Goal: Task Accomplishment & Management: Use online tool/utility

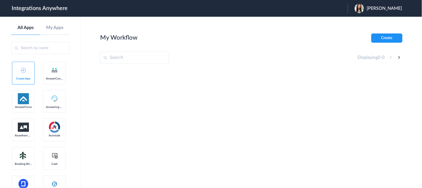
click at [384, 7] on span "Katonga Wright" at bounding box center [384, 8] width 35 height 5
click at [360, 22] on link "Logout" at bounding box center [358, 23] width 12 height 4
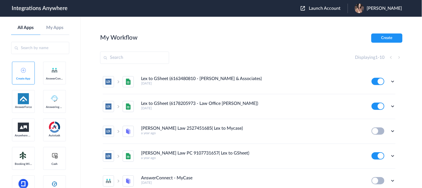
click at [339, 8] on span "Launch Account" at bounding box center [325, 8] width 32 height 4
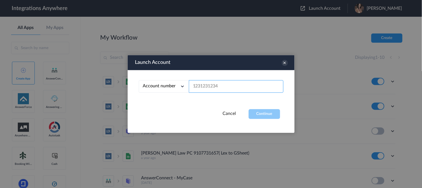
click at [232, 83] on input "text" at bounding box center [236, 86] width 95 height 13
paste input "9192671236"
type input "9192671236"
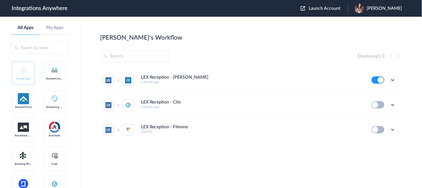
click at [391, 78] on icon at bounding box center [393, 80] width 6 height 6
click at [374, 101] on li "Task history" at bounding box center [378, 103] width 36 height 10
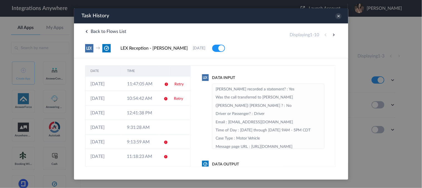
click at [327, 46] on div "→ LEX Reception - Clio Grow 07-08-2025 Delete" at bounding box center [211, 48] width 252 height 8
click at [174, 83] on link "Retry" at bounding box center [178, 84] width 9 height 4
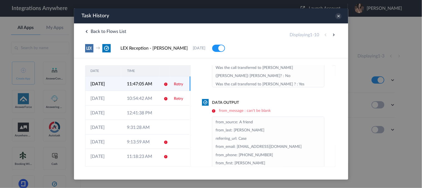
scroll to position [62, 0]
click at [338, 16] on icon at bounding box center [338, 16] width 6 height 6
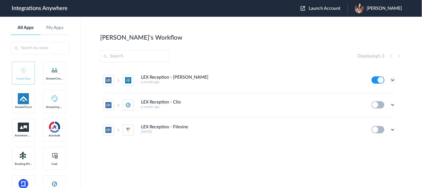
click at [393, 81] on icon at bounding box center [393, 80] width 6 height 6
click at [375, 94] on link "Edit" at bounding box center [370, 93] width 13 height 4
click at [393, 80] on icon at bounding box center [393, 80] width 6 height 6
click at [373, 104] on link "Task history" at bounding box center [377, 103] width 27 height 4
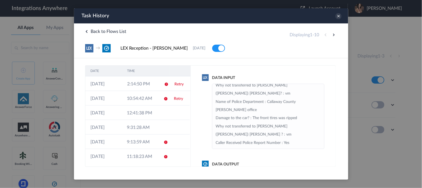
scroll to position [75, 0]
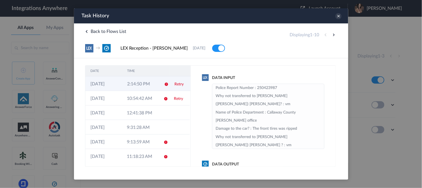
click at [174, 85] on link "Retry" at bounding box center [178, 84] width 9 height 4
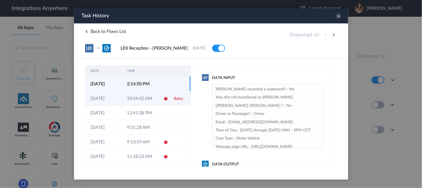
click at [175, 99] on link "Retry" at bounding box center [178, 98] width 9 height 4
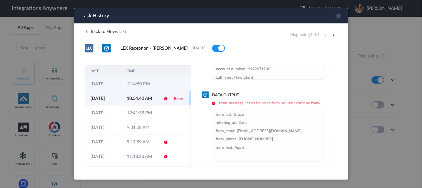
scroll to position [73, 0]
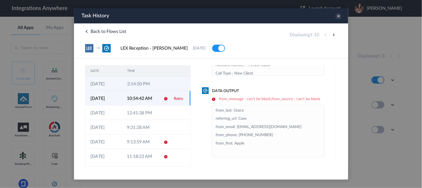
click at [178, 99] on link "Retry" at bounding box center [178, 98] width 9 height 4
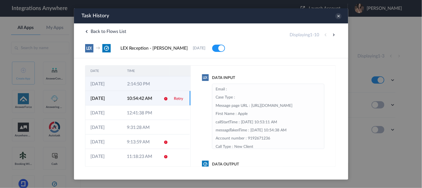
scroll to position [31, 0]
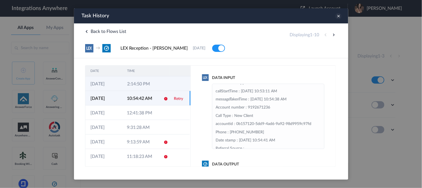
click at [338, 15] on icon at bounding box center [338, 16] width 6 height 6
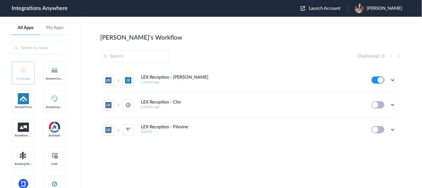
click at [393, 82] on icon at bounding box center [393, 80] width 6 height 6
click at [377, 102] on link "Task history" at bounding box center [377, 103] width 27 height 4
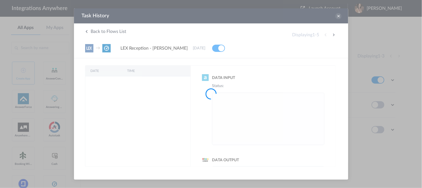
scroll to position [0, 0]
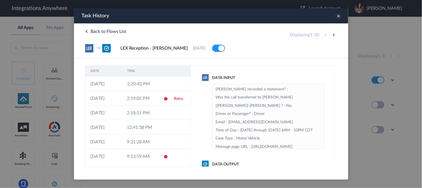
click at [340, 16] on icon at bounding box center [338, 16] width 6 height 6
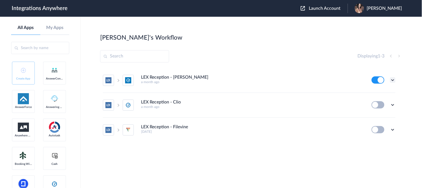
click at [394, 80] on icon at bounding box center [393, 80] width 6 height 6
click at [378, 104] on link "Task history" at bounding box center [377, 103] width 27 height 4
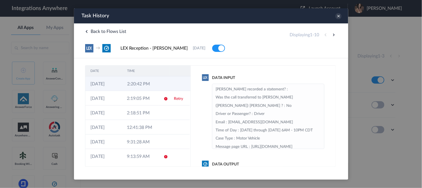
click at [150, 85] on td "2:20:42 PM" at bounding box center [140, 83] width 37 height 14
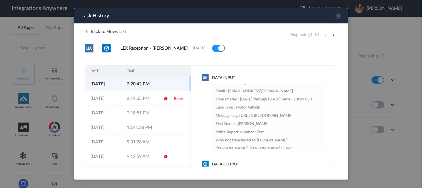
scroll to position [62, 0]
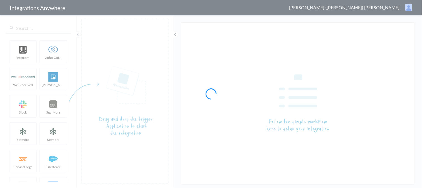
type input "LEX Reception - [PERSON_NAME]"
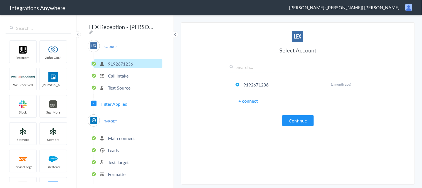
click at [114, 147] on p "Leads" at bounding box center [113, 150] width 11 height 6
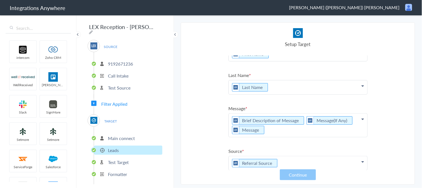
scroll to position [31, 0]
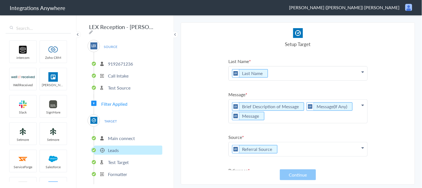
click at [229, 104] on p "Brief Description of Message Message(If Any) Message" at bounding box center [298, 110] width 139 height 23
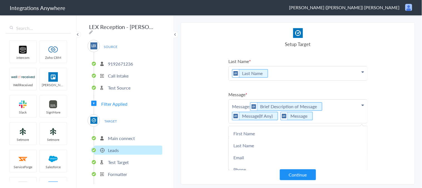
click at [209, 115] on section "Select Account 9192671236 Rename Delete (a month ago) + connect Continue Setup …" at bounding box center [298, 103] width 234 height 162
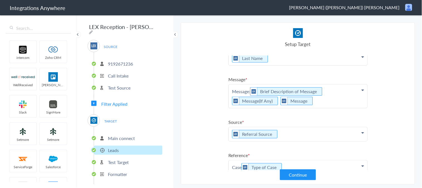
scroll to position [32, 0]
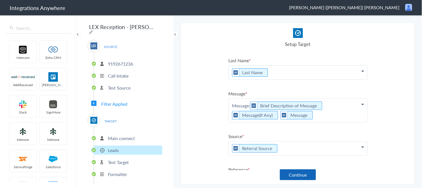
click at [291, 174] on button "Continue" at bounding box center [298, 174] width 36 height 11
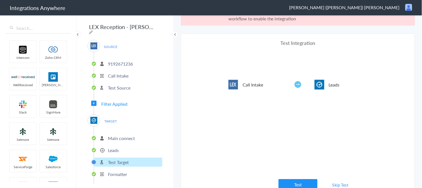
scroll to position [20, 0]
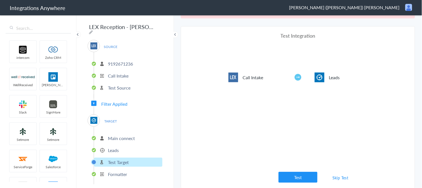
click at [331, 177] on link "Skip Test" at bounding box center [340, 177] width 29 height 10
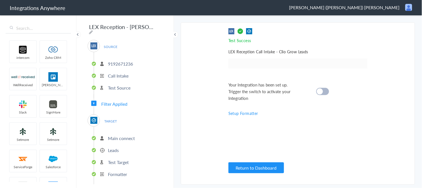
scroll to position [0, 0]
click at [327, 92] on div at bounding box center [322, 91] width 13 height 7
click at [110, 100] on span "Filter Applied" at bounding box center [114, 103] width 26 height 6
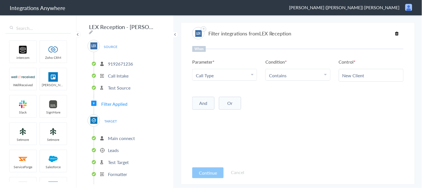
click at [120, 135] on p "Main connect" at bounding box center [121, 138] width 27 height 6
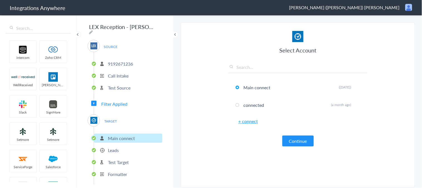
click at [115, 147] on p "Leads" at bounding box center [113, 150] width 11 height 6
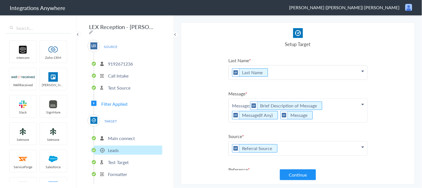
click at [331, 114] on p "Message: Brief Description of Message Message(If Any) Message" at bounding box center [298, 110] width 139 height 23
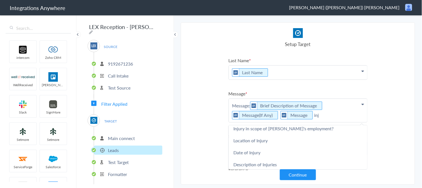
scroll to position [63, 0]
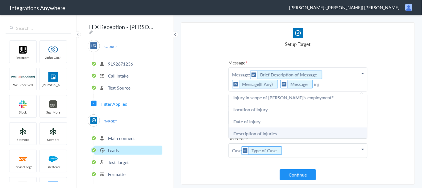
click at [267, 129] on link "Description of Injuries" at bounding box center [298, 133] width 139 height 12
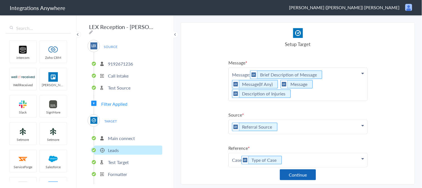
click at [295, 176] on button "Continue" at bounding box center [298, 174] width 36 height 11
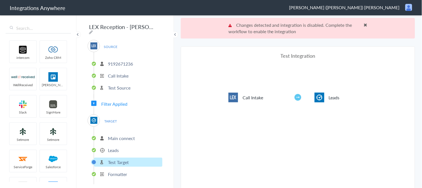
scroll to position [20, 0]
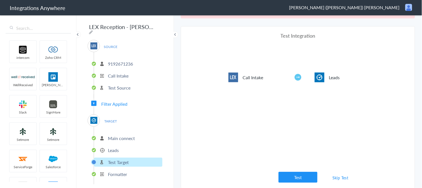
click at [334, 176] on link "Skip Test" at bounding box center [340, 177] width 29 height 10
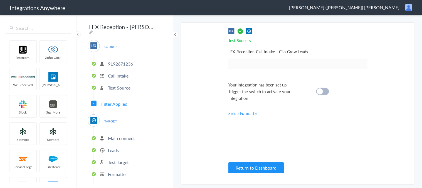
scroll to position [0, 0]
click at [325, 91] on div at bounding box center [322, 91] width 13 height 7
click at [116, 147] on p "Leads" at bounding box center [113, 150] width 11 height 6
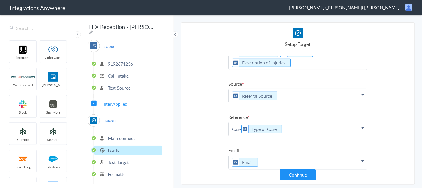
scroll to position [63, 0]
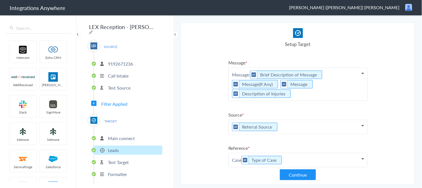
click at [251, 105] on ul "First Name First Name First Name Last Name Email Phone Name of Dog Owner Insura…" at bounding box center [297, 113] width 139 height 240
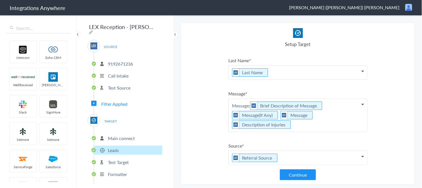
click at [222, 92] on section "Select Account 9192671236 Rename Delete (a month ago) + connect Continue Setup …" at bounding box center [298, 103] width 234 height 162
click at [227, 93] on section "Select Account 9192671236 Rename Delete (a month ago) + connect Continue Setup …" at bounding box center [298, 103] width 234 height 162
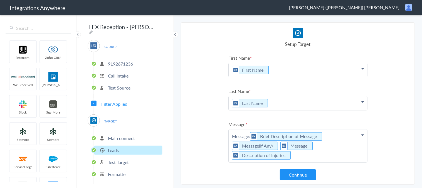
scroll to position [0, 0]
click at [122, 171] on p "Formatter" at bounding box center [117, 174] width 19 height 6
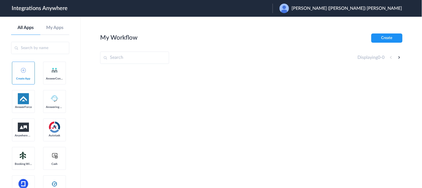
click at [365, 6] on span "[PERSON_NAME] ([PERSON_NAME]) [PERSON_NAME]" at bounding box center [347, 8] width 110 height 5
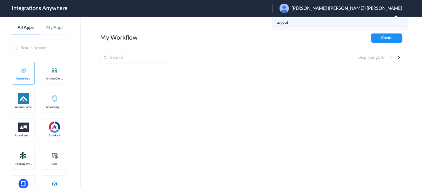
click at [289, 21] on link "Logout" at bounding box center [283, 23] width 12 height 4
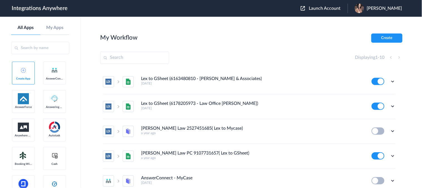
click at [333, 9] on span "Launch Account" at bounding box center [325, 8] width 32 height 4
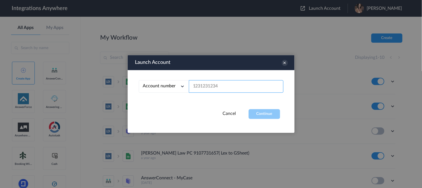
click at [222, 86] on input "text" at bounding box center [236, 86] width 95 height 13
paste input "9193211324"
type input "9193211324"
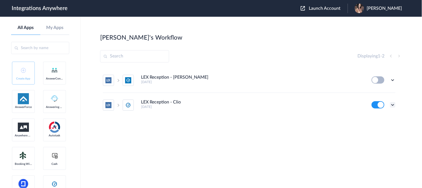
click at [396, 104] on icon at bounding box center [393, 105] width 6 height 6
click at [372, 117] on link "Edit" at bounding box center [370, 117] width 13 height 4
click at [393, 104] on icon at bounding box center [393, 105] width 6 height 6
click at [377, 128] on link "Task history" at bounding box center [377, 128] width 27 height 4
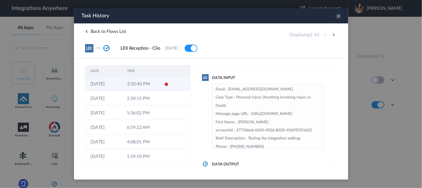
click at [142, 84] on td "2:35:40 PM" at bounding box center [140, 83] width 37 height 14
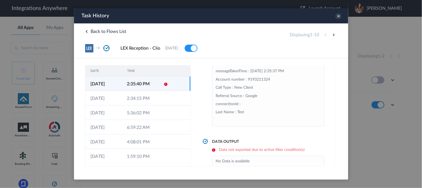
scroll to position [32, 0]
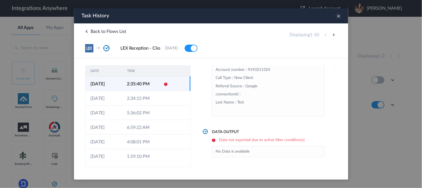
click at [339, 16] on icon at bounding box center [338, 16] width 6 height 6
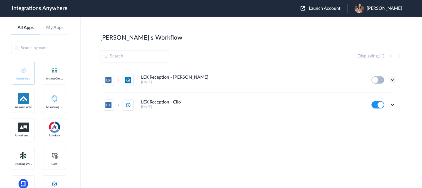
click at [392, 78] on icon at bounding box center [393, 80] width 6 height 6
click at [370, 91] on link "Edit" at bounding box center [370, 93] width 13 height 4
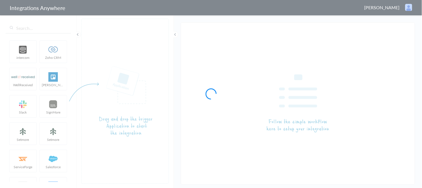
type input "LEX Reception - Clio"
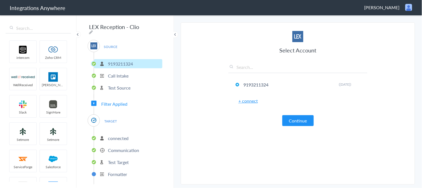
click at [117, 102] on span "Filter Applied" at bounding box center [114, 103] width 26 height 6
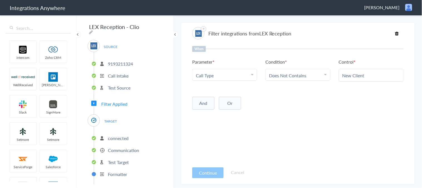
click at [123, 147] on p "Communication" at bounding box center [123, 150] width 31 height 6
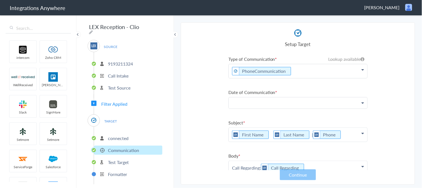
click at [348, 103] on p at bounding box center [298, 102] width 139 height 11
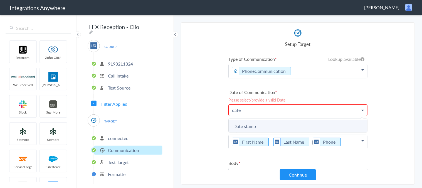
click at [257, 125] on link "Date stamp" at bounding box center [298, 126] width 139 height 12
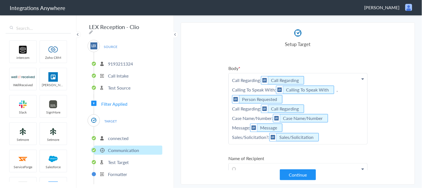
scroll to position [93, 0]
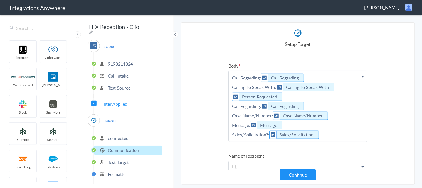
click at [320, 77] on p "Call Regarding: Call Regarding Calling To Speak With: Calling To Speak With , P…" at bounding box center [298, 106] width 139 height 71
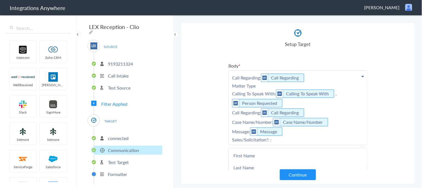
click at [260, 84] on p "Call Regarding: Call Regarding Matter Type Calling To Speak With: Calling To Sp…" at bounding box center [298, 108] width 139 height 74
click at [274, 138] on p "Call Regarding: Call Regarding Matter Type: Calling To Speak With: Calling To S…" at bounding box center [298, 108] width 139 height 74
click at [268, 83] on p "Call Regarding: Call Regarding Matter Type: Calling To Speak With: Calling To S…" at bounding box center [298, 108] width 139 height 74
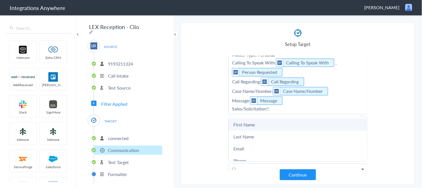
scroll to position [62, 0]
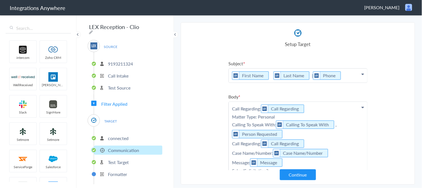
click at [277, 114] on p "Call Regarding: Call Regarding Matter Type: Personal Calling To Speak With: Cal…" at bounding box center [298, 139] width 139 height 74
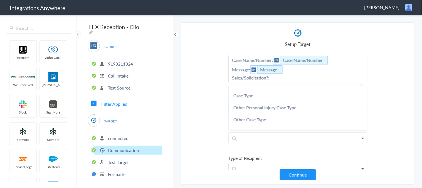
scroll to position [93, 0]
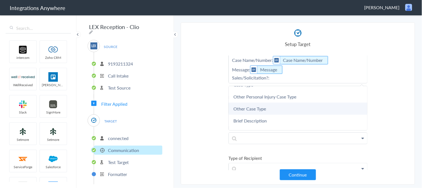
click at [272, 105] on link "Other Case Type" at bounding box center [298, 108] width 139 height 12
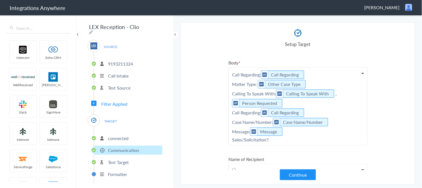
scroll to position [65, 0]
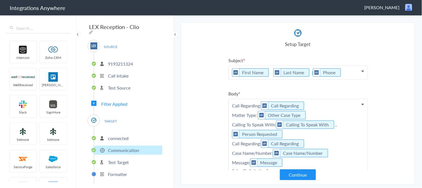
click at [315, 112] on p "Call Regarding: Call Regarding Matter Type: Other Case Type Calling To Speak Wi…" at bounding box center [298, 137] width 139 height 77
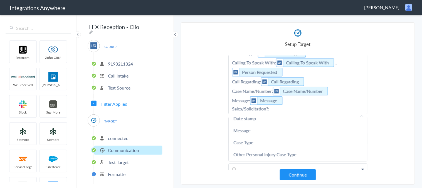
scroll to position [62, 0]
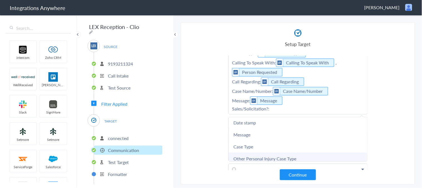
click at [270, 154] on link "Other Personal Injury Case Type" at bounding box center [298, 158] width 139 height 12
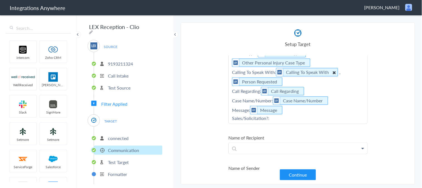
scroll to position [96, 0]
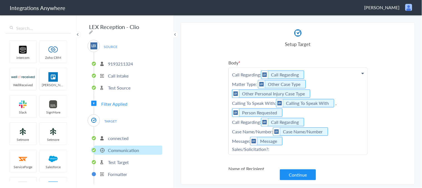
click at [316, 91] on p "Call Regarding: Call Regarding Matter Type: Other Case Type Other Personal Inju…" at bounding box center [298, 111] width 139 height 87
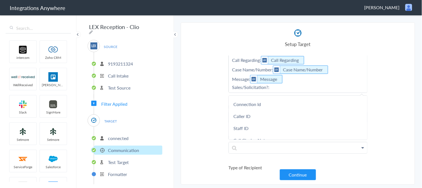
scroll to position [124, 0]
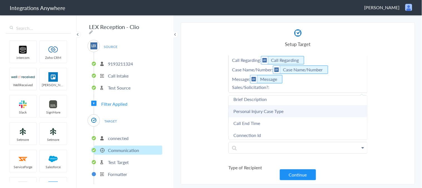
click at [261, 107] on link "Personal Injury Case Type" at bounding box center [298, 111] width 139 height 12
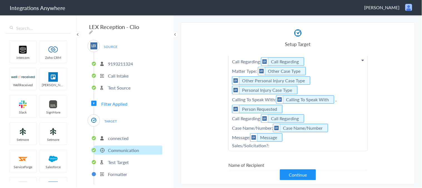
scroll to position [105, 0]
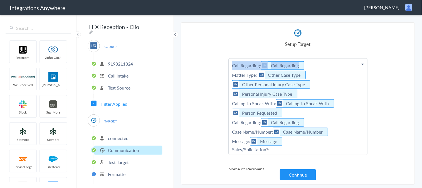
drag, startPoint x: 230, startPoint y: 63, endPoint x: 312, endPoint y: 64, distance: 82.4
click at [312, 64] on p "Call Regarding: Call Regarding Matter Type: Other Case Type Other Personal Inju…" at bounding box center [298, 106] width 139 height 96
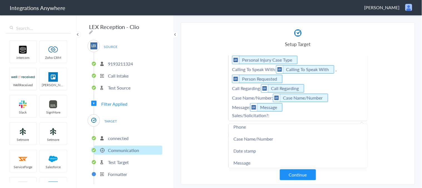
scroll to position [0, 0]
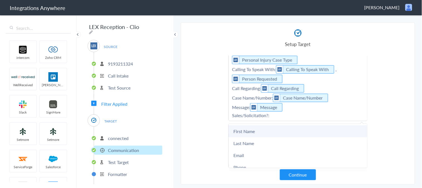
click at [247, 128] on link "First Name" at bounding box center [298, 131] width 139 height 12
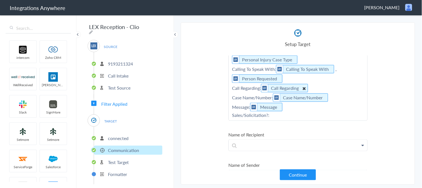
scroll to position [77, 0]
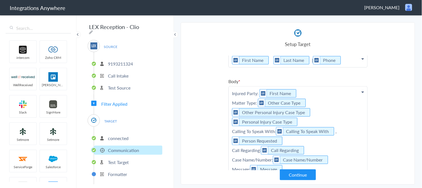
click at [306, 89] on p "Injured Party: First Name Matter Type: Other Case Type Other Personal Injury Ca…" at bounding box center [298, 134] width 139 height 96
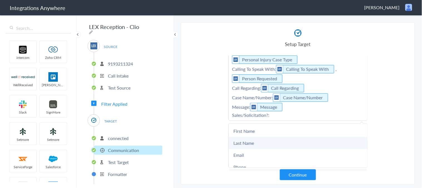
click at [251, 139] on link "Last Name" at bounding box center [298, 143] width 139 height 12
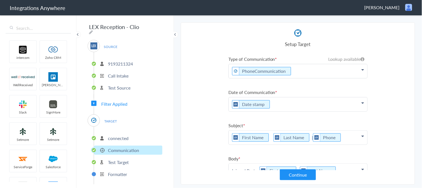
scroll to position [93, 0]
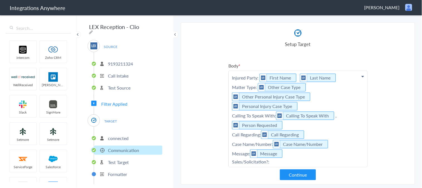
click at [312, 86] on p "Injured Party: First Name Last Name Matter Type: Other Case Type Other Personal…" at bounding box center [298, 119] width 139 height 96
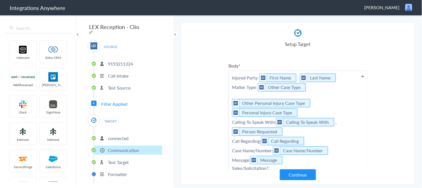
click at [234, 92] on p "Injured Party: First Name Last Name Matter Type: Other Case Type Other Personal…" at bounding box center [298, 122] width 139 height 102
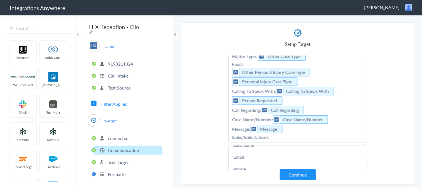
scroll to position [31, 0]
click at [245, 145] on link "Email" at bounding box center [298, 146] width 139 height 12
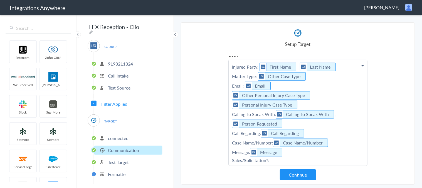
scroll to position [93, 0]
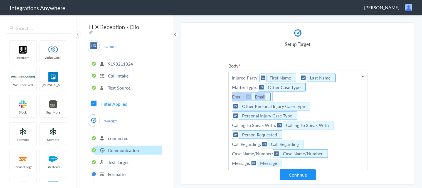
drag, startPoint x: 279, startPoint y: 95, endPoint x: 220, endPoint y: 97, distance: 58.7
click at [220, 97] on section "Select Account 9193211324 Rename Delete (2 months ago) + connect Continue Setup…" at bounding box center [298, 103] width 234 height 162
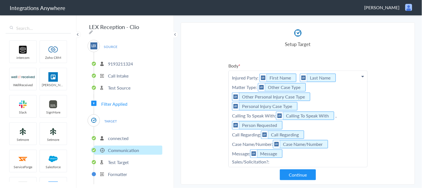
click at [341, 76] on p "Injured Party: First Name Last Name Matter Type: Other Case Type Other Personal…" at bounding box center [298, 119] width 139 height 96
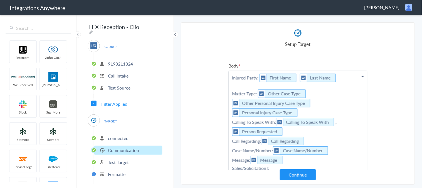
click at [240, 85] on p "Injured Party: First Name Last Name Matter Type: Other Case Type Other Personal…" at bounding box center [298, 122] width 139 height 102
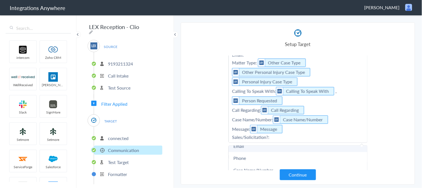
click at [247, 145] on link "Email" at bounding box center [298, 146] width 139 height 12
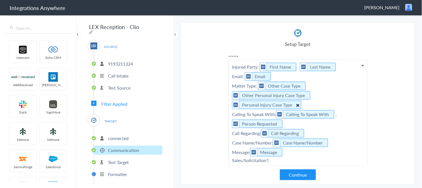
scroll to position [94, 0]
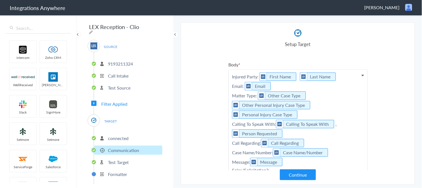
click at [232, 123] on p "Injured Party: First Name Last Name Email: Email Matter Type: Other Case Type O…" at bounding box center [298, 122] width 139 height 105
click at [121, 101] on span "Filter Applied" at bounding box center [114, 103] width 26 height 6
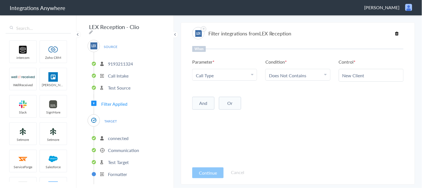
click at [123, 135] on p "connected" at bounding box center [118, 138] width 21 height 6
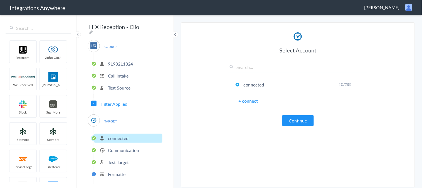
click at [125, 148] on p "Communication" at bounding box center [123, 150] width 31 height 6
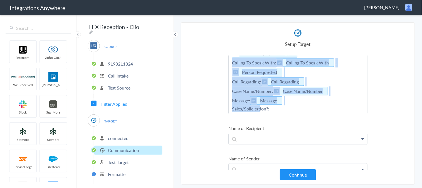
scroll to position [156, 0]
drag, startPoint x: 229, startPoint y: 123, endPoint x: 283, endPoint y: 107, distance: 56.5
click at [283, 107] on p "Injured Party: First Name Last Name Email: Email Matter Type: Other Case Type O…" at bounding box center [298, 60] width 139 height 105
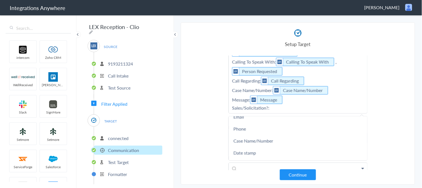
scroll to position [109, 0]
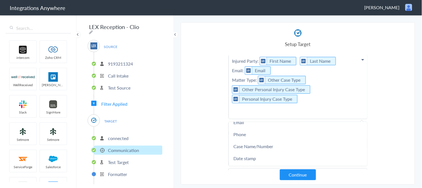
click at [234, 108] on p "Injured Party: First Name Last Name Email: Email Matter Type: Other Case Type O…" at bounding box center [298, 86] width 139 height 65
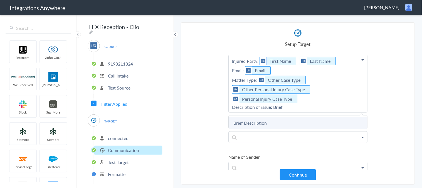
click at [255, 121] on link "Brief Description" at bounding box center [298, 123] width 139 height 12
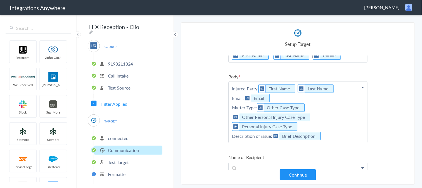
scroll to position [93, 0]
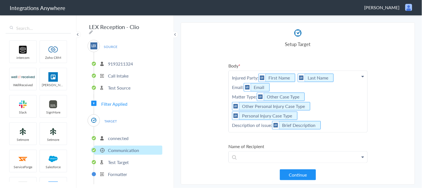
click at [335, 124] on p "Injured Party: First Name Last Name Email: Email Matter Type: Other Case Type O…" at bounding box center [298, 101] width 139 height 61
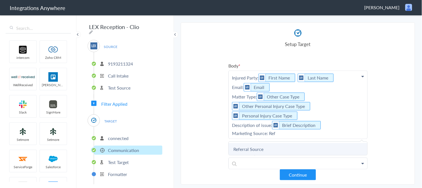
click at [269, 147] on link "Referral Source" at bounding box center [298, 149] width 139 height 12
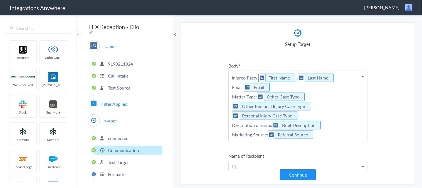
click at [217, 119] on section "Select Account 9193211324 Rename Delete (2 months ago) + connect Continue Setup…" at bounding box center [298, 103] width 234 height 162
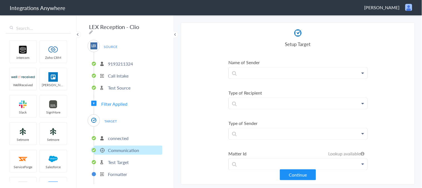
scroll to position [223, 0]
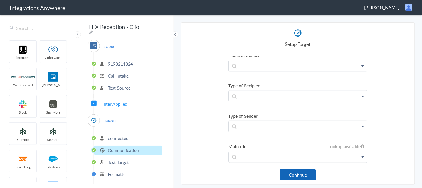
click at [297, 173] on button "Continue" at bounding box center [298, 174] width 36 height 11
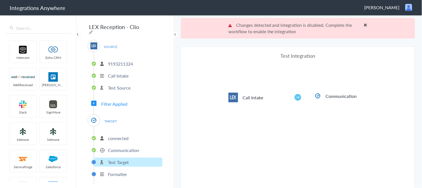
scroll to position [20, 0]
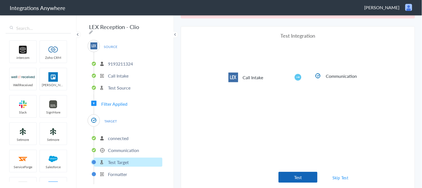
click at [302, 178] on button "Test" at bounding box center [298, 176] width 39 height 11
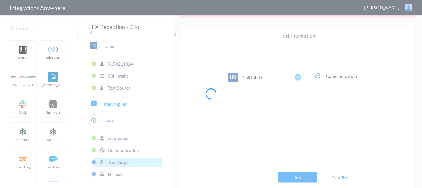
scroll to position [0, 0]
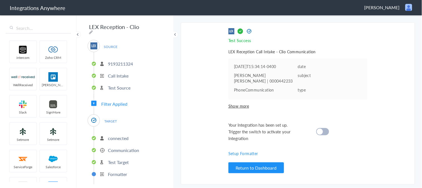
click at [323, 128] on div at bounding box center [322, 131] width 13 height 7
click at [119, 149] on p "Communication" at bounding box center [123, 150] width 31 height 6
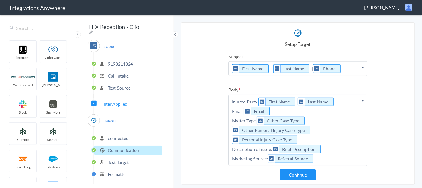
scroll to position [100, 0]
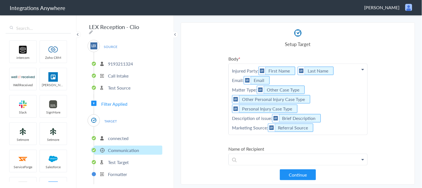
click at [120, 101] on span "Filter Applied" at bounding box center [114, 103] width 26 height 6
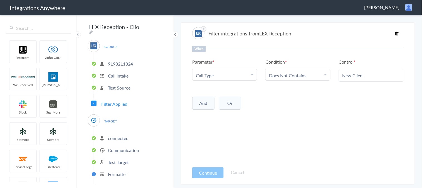
click at [319, 75] on li "Does Not Contains" at bounding box center [296, 75] width 55 height 6
click at [354, 74] on input "New Client" at bounding box center [372, 75] width 58 height 6
click at [291, 74] on link "Does Not Contains" at bounding box center [287, 75] width 37 height 6
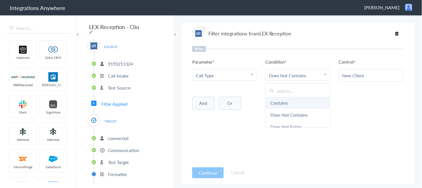
click at [279, 104] on link "Contains" at bounding box center [298, 103] width 64 height 12
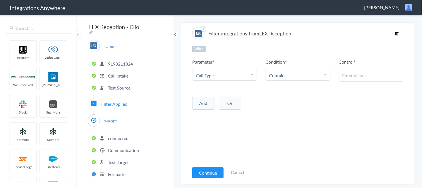
click at [366, 73] on input "text" at bounding box center [372, 75] width 58 height 6
paste input "New Client"
type input "New Client"
click at [203, 172] on button "Continue" at bounding box center [207, 172] width 31 height 11
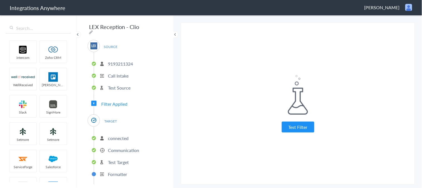
click at [119, 102] on span "Filter Applied" at bounding box center [114, 103] width 26 height 6
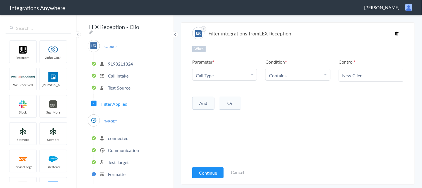
click at [294, 74] on li "Contains" at bounding box center [296, 75] width 55 height 6
click at [287, 114] on link "Does Not Contains" at bounding box center [298, 115] width 64 height 12
click at [357, 72] on input "text" at bounding box center [372, 75] width 58 height 6
paste input "New Client"
type input "New Client"
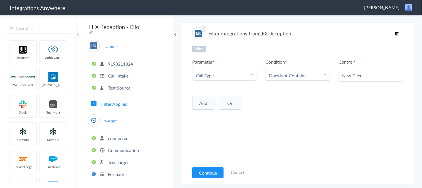
click at [124, 147] on p "Communication" at bounding box center [123, 150] width 31 height 6
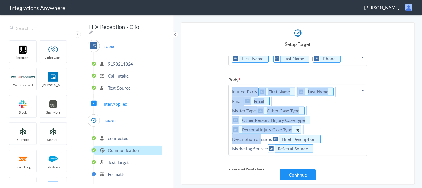
scroll to position [93, 0]
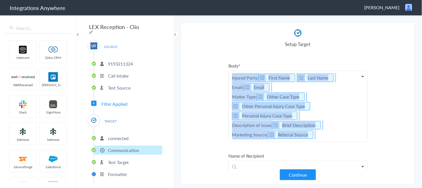
drag, startPoint x: 230, startPoint y: 106, endPoint x: 328, endPoint y: 136, distance: 102.2
click at [328, 136] on p "Injured Party: First Name Last Name Email: Email Matter Type: Other Case Type O…" at bounding box center [298, 106] width 139 height 71
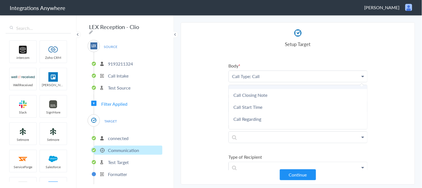
scroll to position [31, 0]
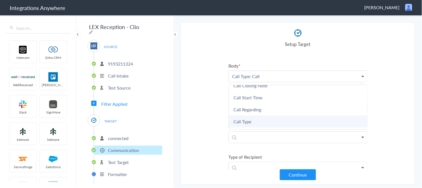
click at [248, 118] on link "Call Type" at bounding box center [298, 121] width 139 height 12
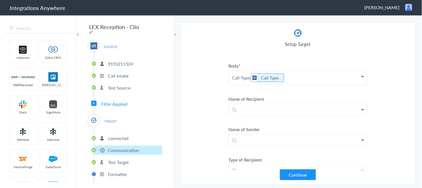
click at [312, 76] on p "Call Type: Call Type" at bounding box center [298, 78] width 139 height 14
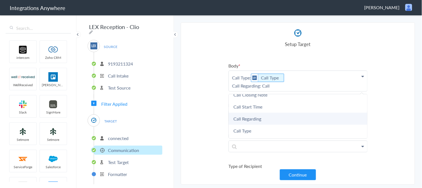
click at [257, 115] on link "Call Regarding" at bounding box center [298, 118] width 139 height 12
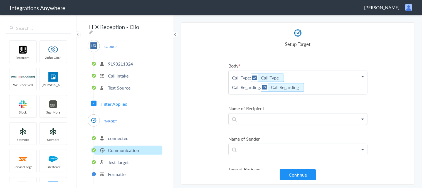
click at [311, 85] on p "Call Type: Call Type Call Regarding: Call Regarding" at bounding box center [298, 82] width 139 height 23
click at [289, 75] on p "Call Type: Call Type Call Regarding: Call Regarding" at bounding box center [298, 82] width 139 height 23
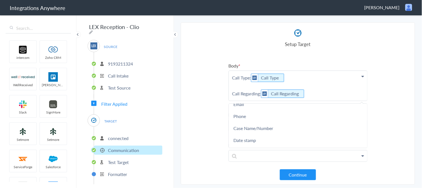
click at [245, 84] on p "Call Type: Call Type Call Regarding: Call Regarding" at bounding box center [298, 86] width 139 height 30
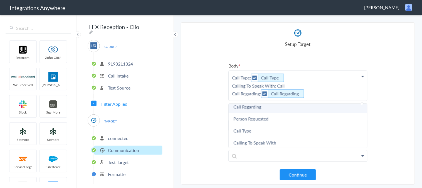
scroll to position [278, 0]
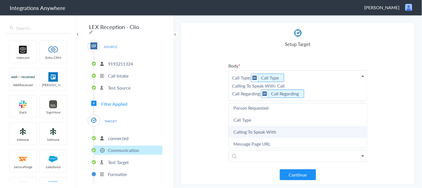
click at [274, 126] on link "Calling To Speak With" at bounding box center [298, 132] width 139 height 12
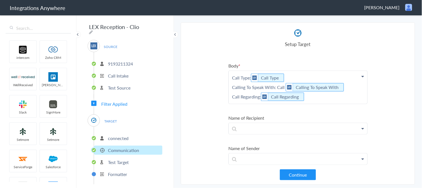
click at [312, 95] on p "Call Type: Call Type Calling To Speak With: Call Calling To Speak With Call Reg…" at bounding box center [298, 87] width 139 height 33
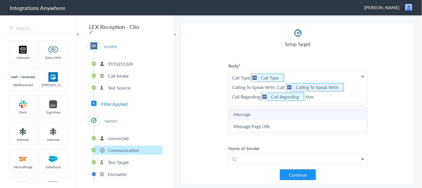
click at [240, 110] on link "Message" at bounding box center [298, 114] width 139 height 12
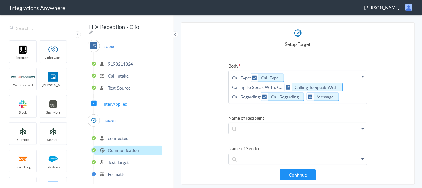
click at [350, 84] on p "Call Type: Call Type Calling To Speak With: Call Calling To Speak With Call Reg…" at bounding box center [298, 87] width 139 height 33
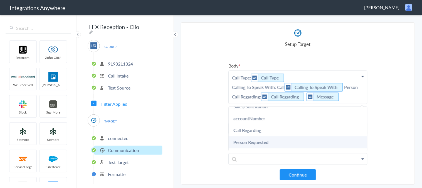
click at [256, 138] on link "Person Requested" at bounding box center [298, 142] width 139 height 12
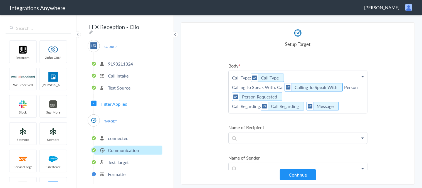
click at [351, 85] on p "Call Type: Call Type Calling To Speak With: Call Calling To Speak With Person P…" at bounding box center [298, 92] width 139 height 42
click at [343, 104] on p "Call Type: Call Type Calling To Speak With: Call Calling To Speak With Person R…" at bounding box center [298, 92] width 139 height 42
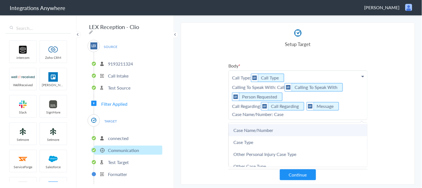
click at [264, 128] on link "Case Name/Number" at bounding box center [298, 130] width 139 height 12
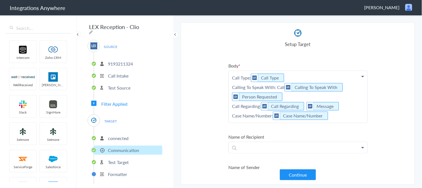
click at [340, 114] on p "Call Type: Call Type Calling To Speak With: Call Calling To Speak With Person R…" at bounding box center [298, 97] width 139 height 52
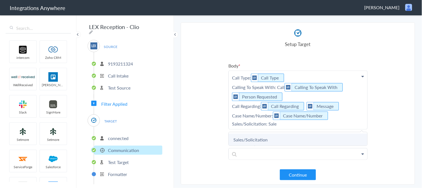
click at [243, 137] on link "Sales/Solicitation" at bounding box center [298, 139] width 139 height 12
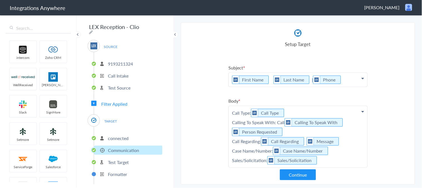
scroll to position [62, 0]
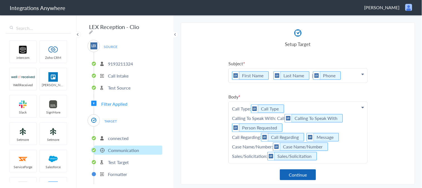
click at [296, 176] on button "Continue" at bounding box center [298, 174] width 36 height 11
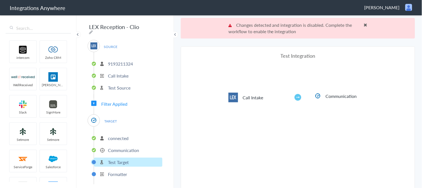
scroll to position [20, 0]
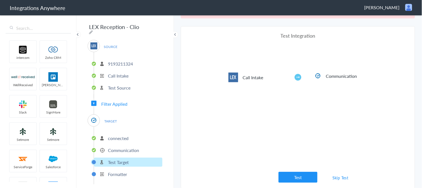
click at [335, 177] on link "Skip Test" at bounding box center [340, 177] width 29 height 10
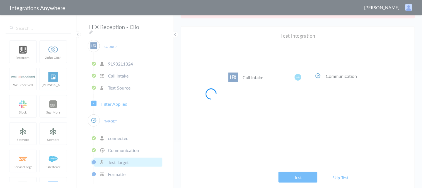
scroll to position [0, 0]
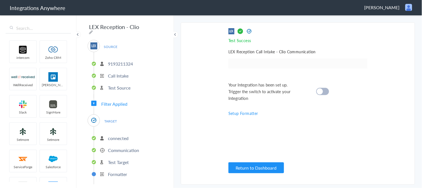
click at [322, 90] on cite at bounding box center [320, 91] width 6 height 6
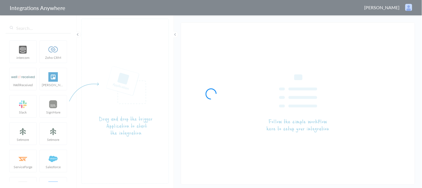
type input "LEX Reception - [PERSON_NAME]"
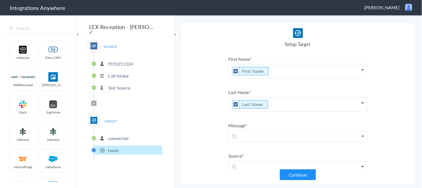
click at [95, 102] on icon at bounding box center [94, 103] width 2 height 2
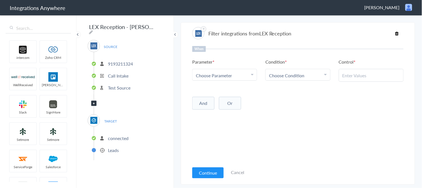
click at [235, 73] on div "Choose Parameter" at bounding box center [225, 75] width 58 height 6
click at [221, 90] on input "text" at bounding box center [225, 91] width 64 height 12
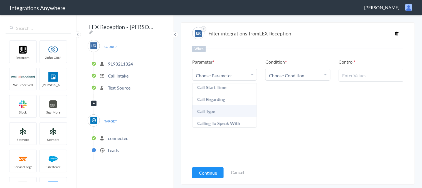
type input "call"
click at [207, 112] on link "Call Type" at bounding box center [225, 111] width 64 height 12
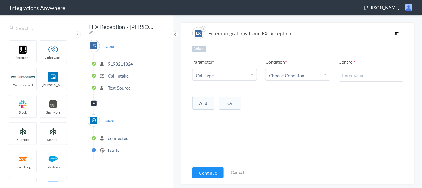
click at [291, 74] on span "Choose Condition" at bounding box center [286, 75] width 35 height 6
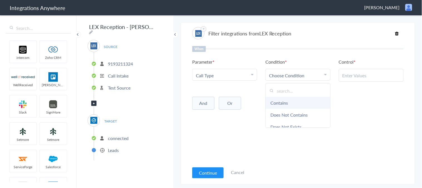
click at [280, 102] on link "Contains" at bounding box center [298, 103] width 64 height 12
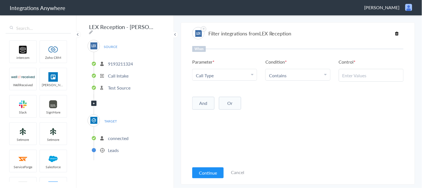
click at [360, 75] on input "text" at bounding box center [372, 75] width 58 height 6
paste input "New Client"
type input "New Client"
click at [208, 172] on button "Continue" at bounding box center [207, 172] width 31 height 11
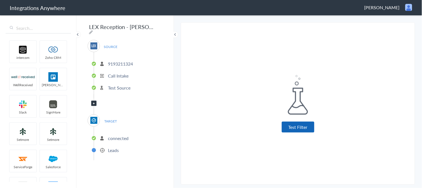
click at [295, 129] on button "Test Filter" at bounding box center [298, 126] width 33 height 11
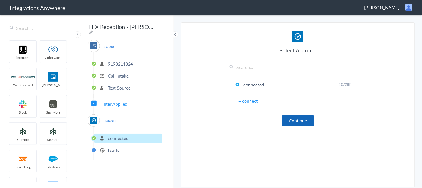
click at [299, 118] on button "Continue" at bounding box center [297, 120] width 31 height 11
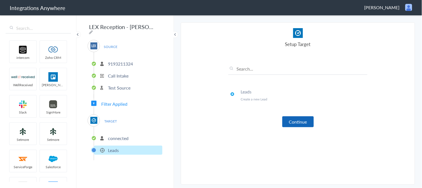
click at [304, 124] on button "Continue" at bounding box center [297, 121] width 31 height 11
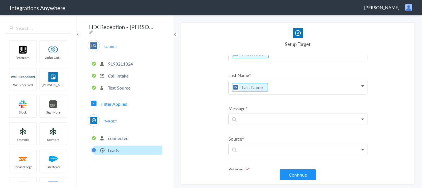
scroll to position [31, 0]
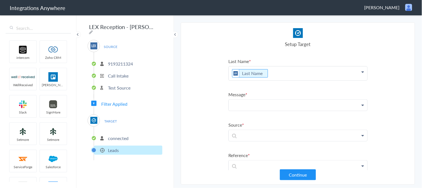
click at [263, 105] on p at bounding box center [298, 104] width 139 height 11
paste p
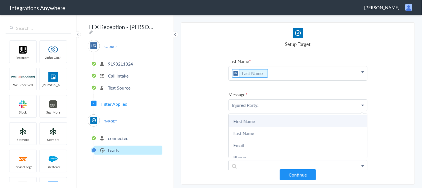
click at [244, 122] on link "First Name" at bounding box center [298, 121] width 139 height 12
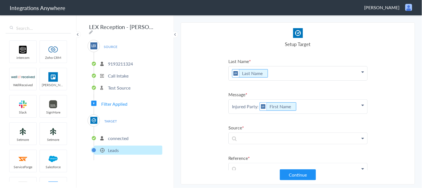
click at [303, 106] on p "Injured Party: First Name" at bounding box center [298, 106] width 139 height 14
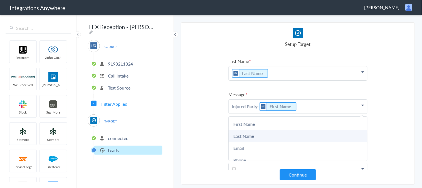
click at [248, 134] on link "Last Name" at bounding box center [298, 136] width 139 height 12
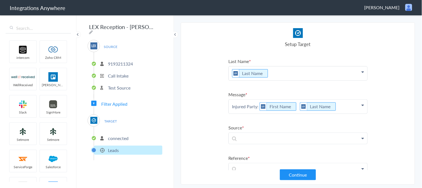
click at [342, 104] on p "Injured Party: First Name Last Name" at bounding box center [298, 106] width 139 height 14
click at [238, 113] on p "Injured Party: First Name Last Name" at bounding box center [298, 112] width 139 height 27
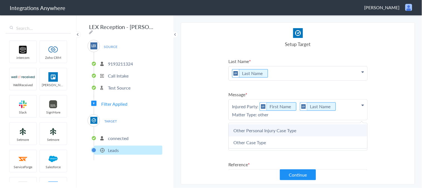
click at [252, 127] on link "Other Personal Injury Case Type" at bounding box center [298, 130] width 139 height 12
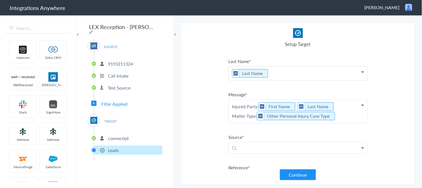
click at [344, 112] on p "Injured Party: First Name Last Name Matter Type: Other Personal Injury Case Type" at bounding box center [298, 110] width 139 height 23
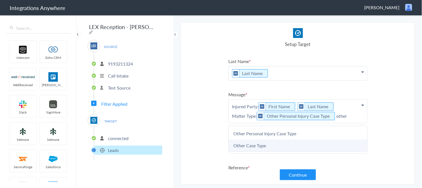
click at [251, 143] on link "Other Case Type" at bounding box center [298, 145] width 139 height 12
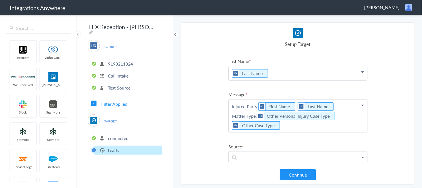
click at [289, 128] on p "Injured Party: First Name Last Name Matter Type: Other Personal Injury Case Typ…" at bounding box center [298, 115] width 139 height 33
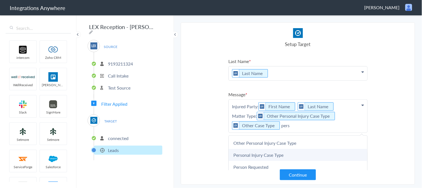
click at [271, 154] on link "Personal Injury Case Type" at bounding box center [298, 155] width 139 height 12
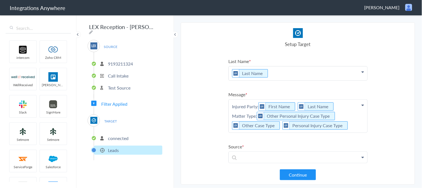
click at [351, 123] on p "Injured Party: First Name Last Name Matter Type: Other Personal Injury Case Typ…" at bounding box center [298, 115] width 139 height 33
click at [238, 137] on p "Injured Party: First Name Last Name Matter Type: Other Personal Injury Case Typ…" at bounding box center [298, 122] width 139 height 46
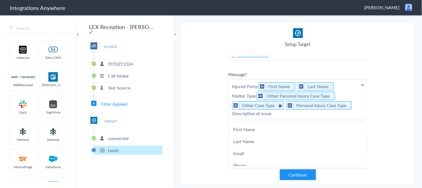
scroll to position [62, 0]
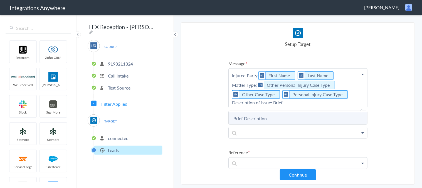
click at [263, 114] on link "Brief Description" at bounding box center [298, 118] width 139 height 12
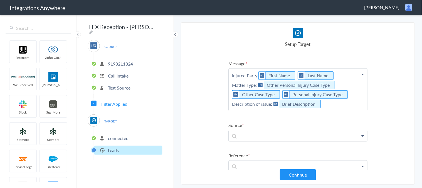
click at [336, 102] on p "Injured Party: First Name Last Name Matter Type: Other Personal Injury Case Typ…" at bounding box center [298, 89] width 139 height 42
click at [243, 114] on p "Injured Party: First Name Last Name Matter Type: Other Personal Injury Case Typ…" at bounding box center [298, 95] width 139 height 55
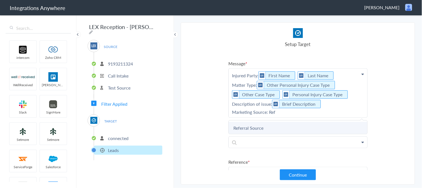
click at [249, 124] on link "Referral Source" at bounding box center [298, 128] width 139 height 12
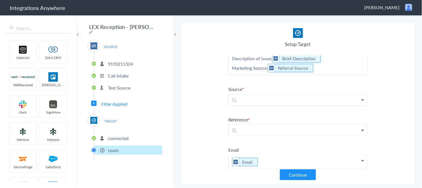
scroll to position [124, 0]
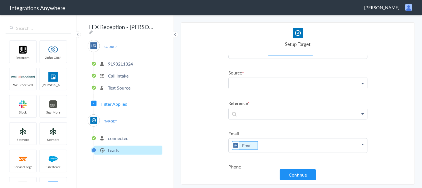
click at [271, 80] on p at bounding box center [298, 83] width 139 height 11
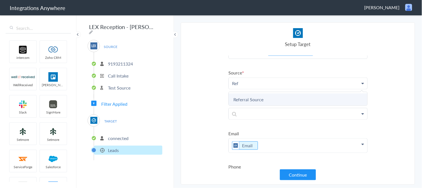
click at [264, 97] on link "Referral Source" at bounding box center [298, 99] width 139 height 12
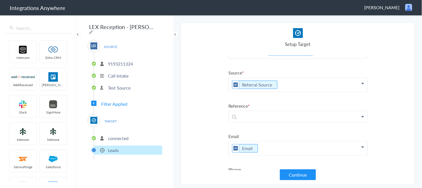
click at [361, 114] on icon at bounding box center [362, 116] width 3 height 4
click at [294, 116] on p at bounding box center [298, 116] width 139 height 11
click at [224, 102] on section "Select Account 9193211324 Rename Delete (2 months ago) + connect Continue Setup…" at bounding box center [298, 103] width 234 height 162
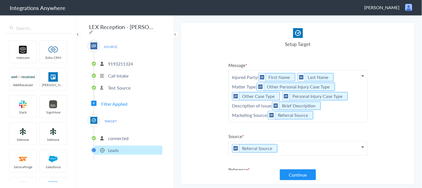
scroll to position [57, 0]
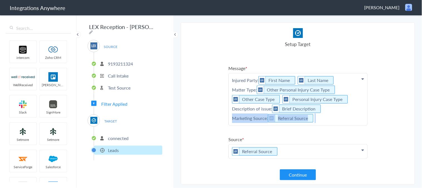
drag, startPoint x: 321, startPoint y: 117, endPoint x: 210, endPoint y: 115, distance: 111.3
click at [210, 115] on section "Select Account 9193211324 Rename Delete (2 months ago) + connect Continue Setup…" at bounding box center [298, 103] width 234 height 162
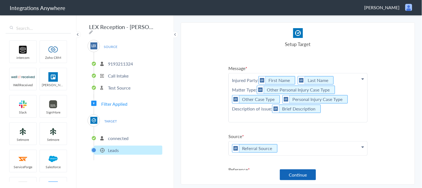
click at [293, 174] on button "Continue" at bounding box center [298, 174] width 36 height 11
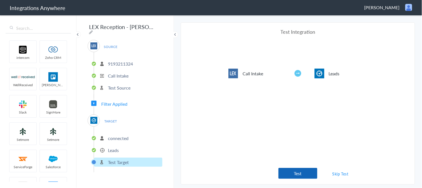
click at [306, 173] on button "Test" at bounding box center [298, 173] width 39 height 11
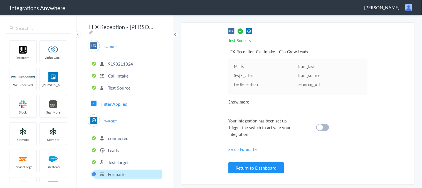
click at [324, 126] on div at bounding box center [322, 127] width 13 height 7
click at [259, 166] on button "Return to Dashboard" at bounding box center [256, 167] width 56 height 11
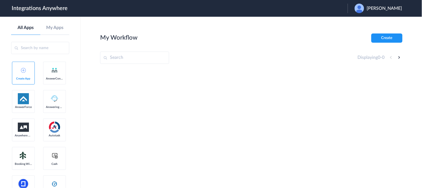
click at [378, 9] on span "[PERSON_NAME]" at bounding box center [384, 8] width 35 height 5
click at [364, 23] on link "Logout" at bounding box center [358, 23] width 12 height 4
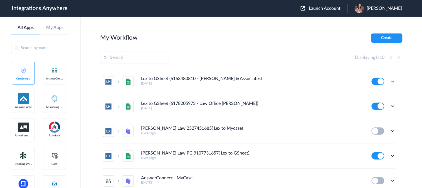
click at [339, 8] on span "Launch Account" at bounding box center [325, 8] width 32 height 4
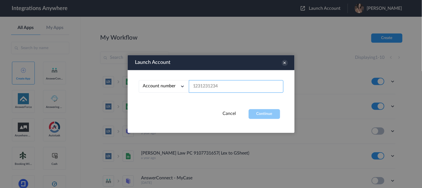
click at [232, 86] on input "text" at bounding box center [236, 86] width 95 height 13
paste input "9193211324"
type input "9193211324"
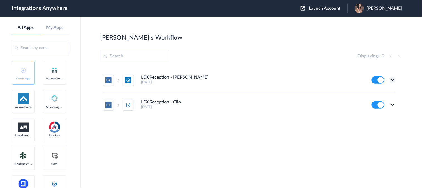
click at [391, 80] on icon at bounding box center [393, 80] width 6 height 6
click at [379, 102] on link "Task history" at bounding box center [377, 103] width 27 height 4
